Goal: Use online tool/utility: Utilize a website feature to perform a specific function

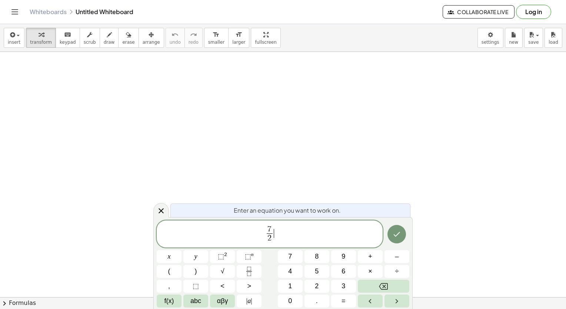
click at [290, 230] on span "7 2 ​ ​" at bounding box center [270, 235] width 226 height 20
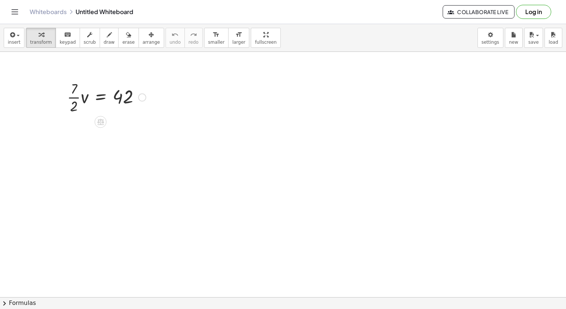
click at [84, 103] on div at bounding box center [106, 96] width 86 height 37
click at [77, 99] on div at bounding box center [108, 96] width 83 height 37
drag, startPoint x: 83, startPoint y: 132, endPoint x: 85, endPoint y: 106, distance: 26.0
click at [87, 128] on div at bounding box center [106, 133] width 86 height 37
click at [76, 111] on div at bounding box center [106, 96] width 86 height 37
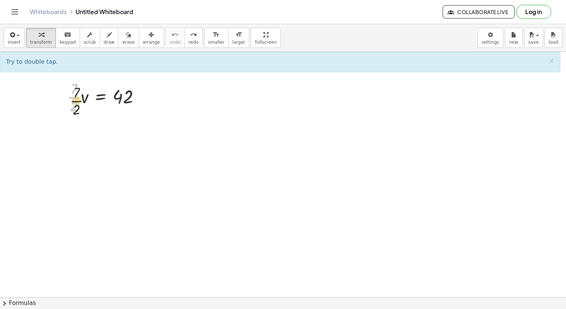
drag, startPoint x: 74, startPoint y: 98, endPoint x: 90, endPoint y: 97, distance: 16.0
click at [90, 97] on div at bounding box center [106, 96] width 86 height 37
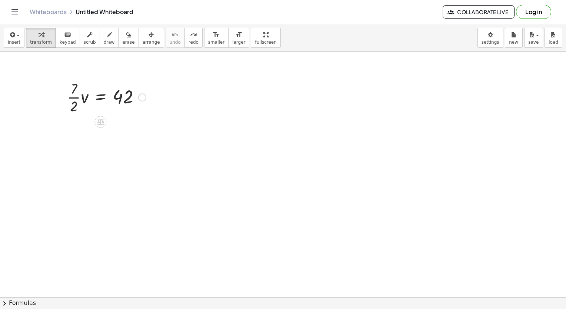
click at [72, 103] on div at bounding box center [106, 96] width 86 height 37
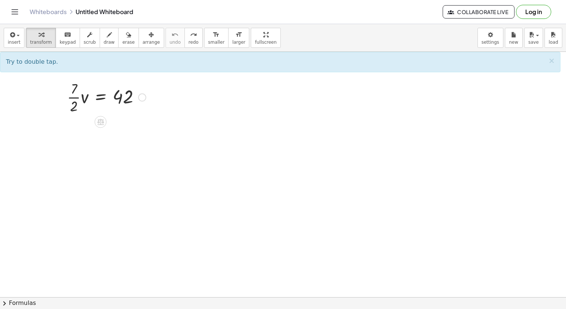
click at [74, 96] on div at bounding box center [106, 96] width 86 height 37
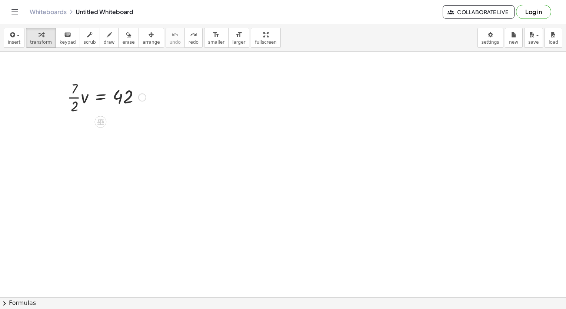
click at [74, 96] on div at bounding box center [106, 96] width 86 height 37
drag, startPoint x: 65, startPoint y: 129, endPoint x: 121, endPoint y: 148, distance: 58.9
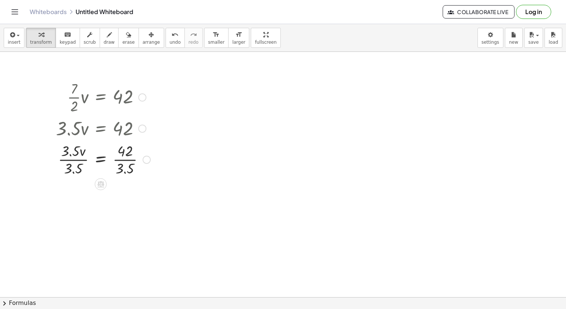
click at [80, 160] on div at bounding box center [103, 158] width 102 height 37
click at [113, 161] on div at bounding box center [103, 158] width 102 height 37
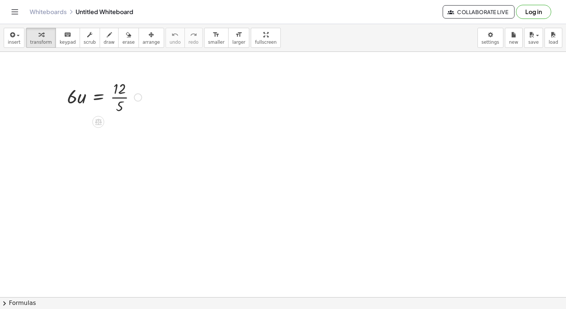
click at [118, 94] on div at bounding box center [104, 96] width 82 height 37
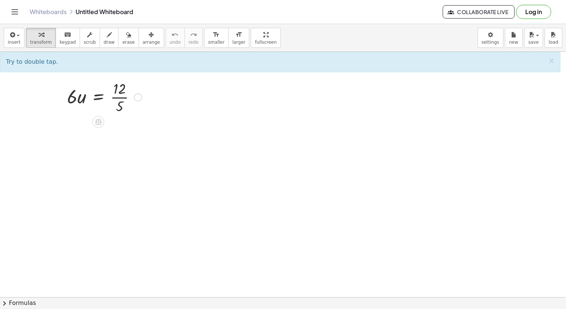
click at [119, 93] on div at bounding box center [104, 96] width 82 height 37
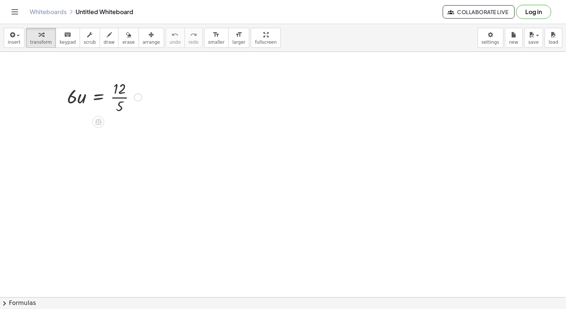
click at [116, 96] on div at bounding box center [104, 96] width 82 height 37
click at [82, 133] on div at bounding box center [107, 127] width 89 height 25
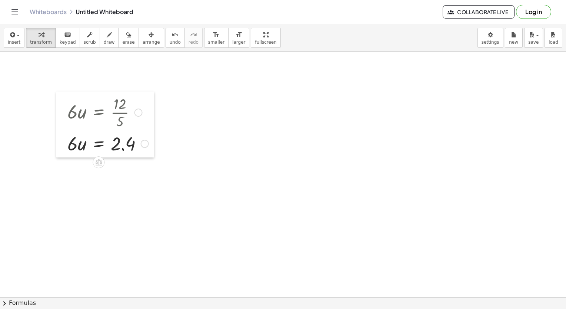
drag, startPoint x: 64, startPoint y: 135, endPoint x: 69, endPoint y: 135, distance: 4.8
click at [67, 135] on div at bounding box center [61, 124] width 11 height 66
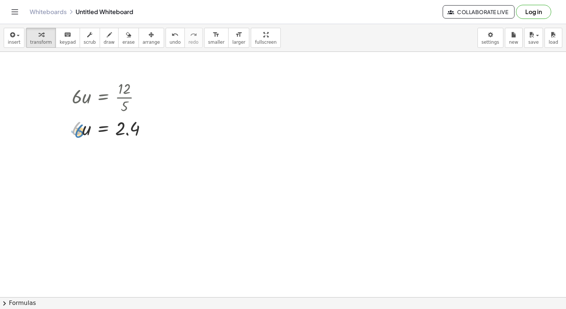
click at [83, 133] on div at bounding box center [112, 127] width 89 height 25
drag, startPoint x: 77, startPoint y: 136, endPoint x: 130, endPoint y: 150, distance: 54.8
click at [79, 153] on div at bounding box center [112, 158] width 90 height 37
click at [124, 157] on div at bounding box center [112, 158] width 90 height 37
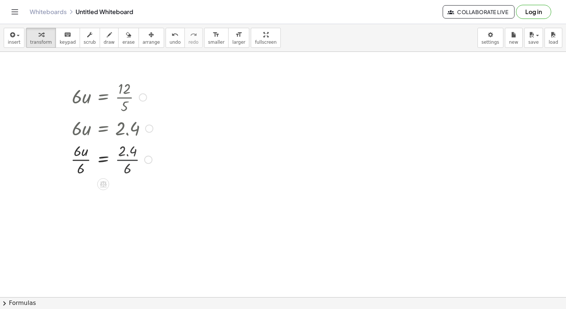
click at [124, 157] on div at bounding box center [112, 158] width 90 height 37
click at [81, 196] on div at bounding box center [112, 195] width 90 height 37
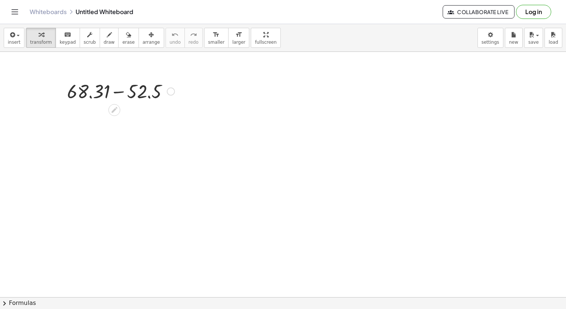
click at [74, 104] on div "+ 68.31 − 52.5" at bounding box center [118, 90] width 124 height 29
click at [107, 96] on div at bounding box center [120, 90] width 115 height 25
click at [141, 97] on div at bounding box center [120, 90] width 115 height 25
click at [141, 97] on div at bounding box center [120, 91] width 59 height 24
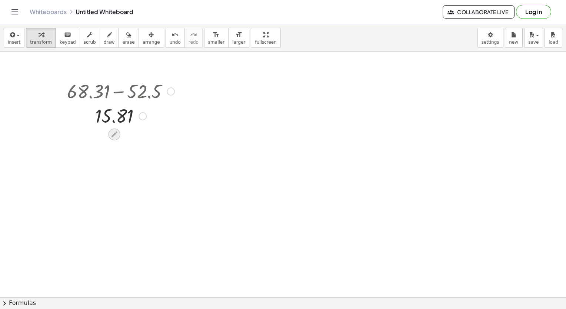
click at [114, 137] on icon at bounding box center [114, 134] width 8 height 8
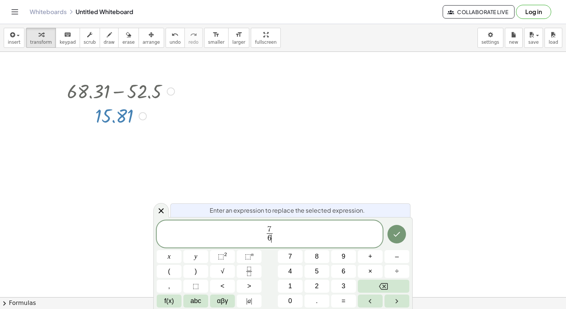
click at [279, 235] on span "7 6 ​ ​" at bounding box center [270, 235] width 226 height 20
click at [370, 262] on button "+" at bounding box center [370, 256] width 25 height 13
click at [397, 235] on icon "Done" at bounding box center [397, 234] width 7 height 5
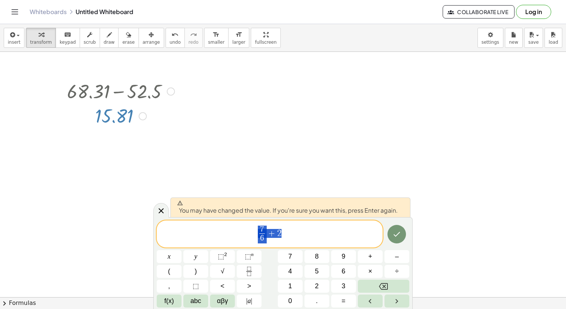
drag, startPoint x: 294, startPoint y: 235, endPoint x: 243, endPoint y: 235, distance: 50.7
click at [243, 235] on span "7 6 ​ + 2" at bounding box center [270, 235] width 226 height 20
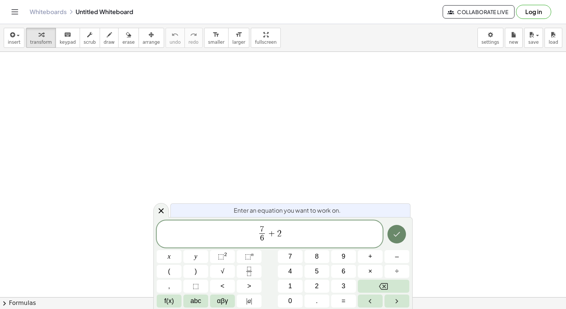
click at [403, 231] on button "Done" at bounding box center [396, 234] width 19 height 19
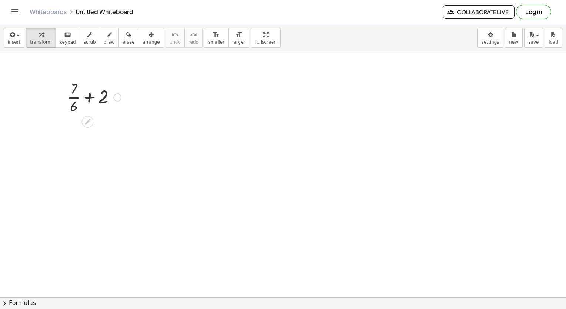
click at [76, 97] on div at bounding box center [93, 96] width 61 height 37
click at [104, 138] on div at bounding box center [94, 127] width 90 height 25
click at [104, 138] on div at bounding box center [94, 128] width 67 height 24
click at [80, 153] on div at bounding box center [94, 152] width 90 height 24
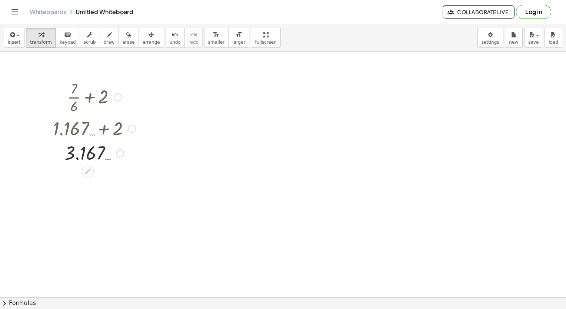
click at [80, 153] on div at bounding box center [94, 152] width 90 height 24
click at [115, 158] on div at bounding box center [94, 152] width 90 height 24
click at [87, 152] on div at bounding box center [94, 152] width 90 height 24
click at [94, 96] on div at bounding box center [94, 96] width 90 height 37
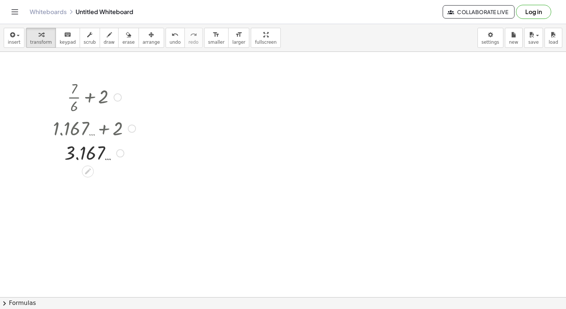
drag, startPoint x: 94, startPoint y: 96, endPoint x: 96, endPoint y: 138, distance: 42.3
click at [96, 138] on div at bounding box center [94, 127] width 90 height 25
click at [170, 36] on div "undo" at bounding box center [175, 34] width 11 height 9
click at [76, 98] on div at bounding box center [93, 96] width 61 height 37
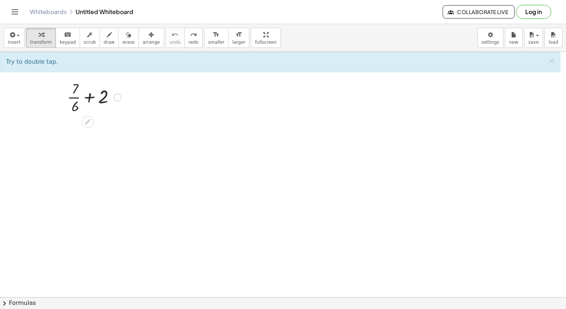
click at [90, 121] on icon at bounding box center [88, 122] width 8 height 8
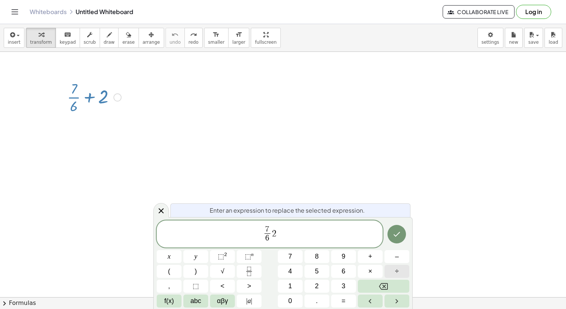
click at [402, 271] on button "÷" at bounding box center [396, 271] width 25 height 13
click at [399, 235] on icon "Done" at bounding box center [396, 234] width 9 height 9
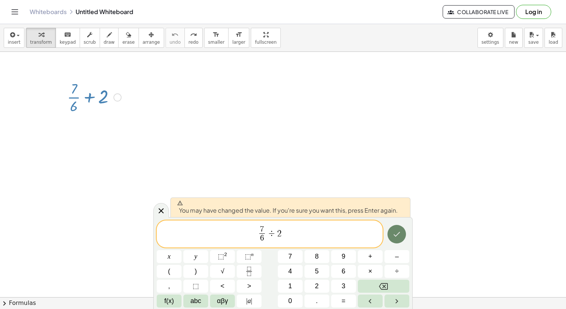
click at [393, 230] on icon "Done" at bounding box center [396, 234] width 9 height 9
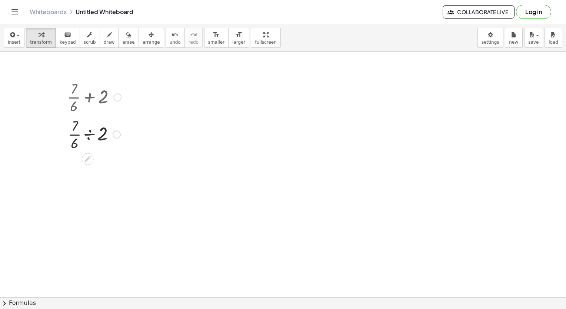
click at [90, 139] on div at bounding box center [93, 133] width 61 height 37
click at [90, 170] on div at bounding box center [93, 170] width 61 height 37
click at [170, 44] on span "undo" at bounding box center [175, 42] width 11 height 5
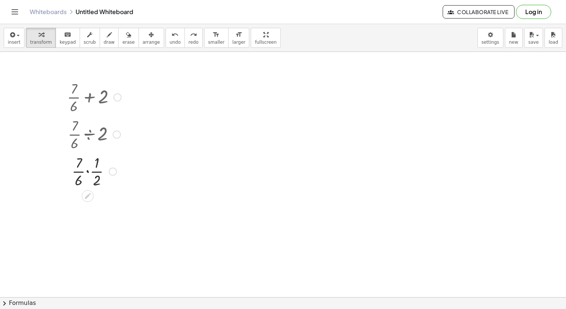
click at [80, 173] on div at bounding box center [93, 170] width 61 height 37
click at [115, 212] on div at bounding box center [94, 207] width 81 height 37
click at [94, 210] on div at bounding box center [94, 207] width 91 height 25
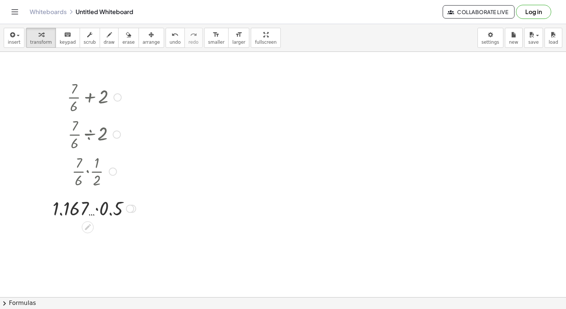
click at [94, 210] on div at bounding box center [94, 207] width 91 height 25
click at [107, 215] on div at bounding box center [94, 207] width 91 height 25
click at [107, 215] on div at bounding box center [94, 208] width 72 height 24
click at [91, 237] on div at bounding box center [94, 232] width 91 height 24
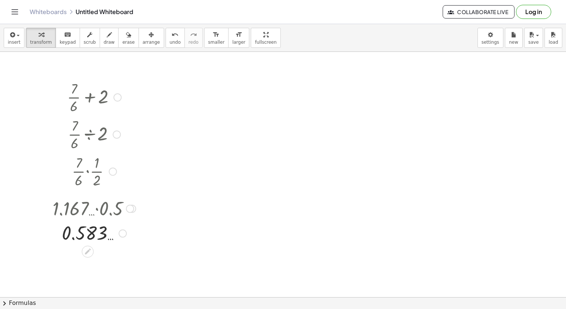
click at [93, 252] on div at bounding box center [88, 252] width 12 height 12
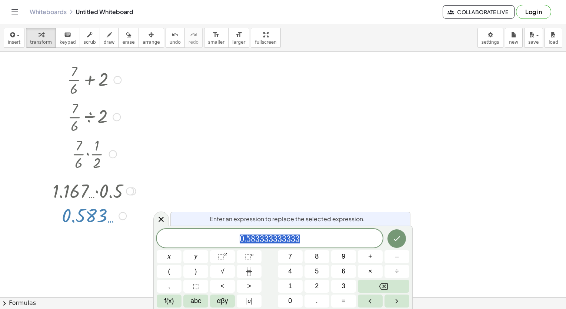
scroll to position [21, 0]
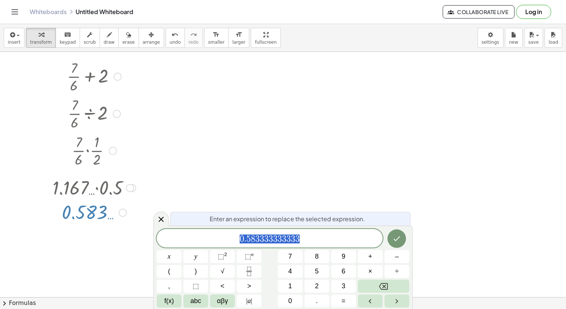
click at [305, 234] on span "0 . 5 8 3 3 3 3 3 3 3 3 3 3" at bounding box center [270, 239] width 226 height 10
drag, startPoint x: 305, startPoint y: 238, endPoint x: 234, endPoint y: 240, distance: 70.8
click at [234, 240] on span "0 . 5 8 3 3 3 3 3 3 3 3 3 3" at bounding box center [270, 239] width 226 height 10
click at [246, 272] on icon "Fraction" at bounding box center [248, 271] width 9 height 9
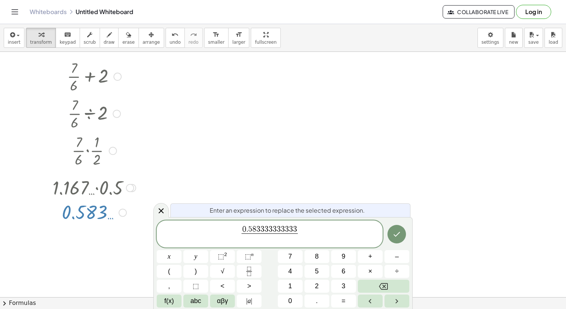
click at [292, 238] on span "​" at bounding box center [270, 238] width 56 height 10
click at [418, 162] on div at bounding box center [283, 300] width 566 height 539
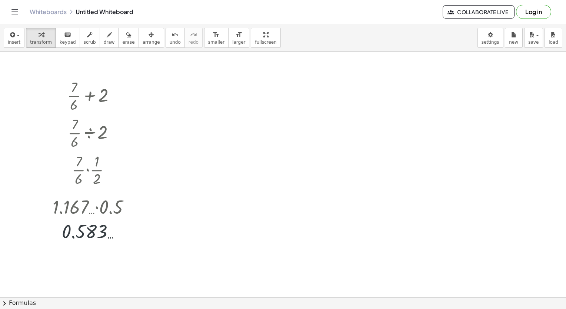
scroll to position [0, 0]
click at [136, 210] on div at bounding box center [94, 207] width 91 height 25
